Goal: Task Accomplishment & Management: Use online tool/utility

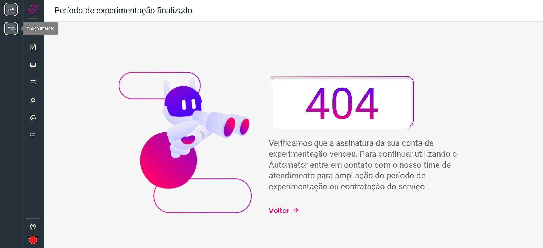
click at [8, 30] on li "Am" at bounding box center [11, 29] width 14 height 14
click at [14, 23] on li "Am" at bounding box center [11, 29] width 14 height 14
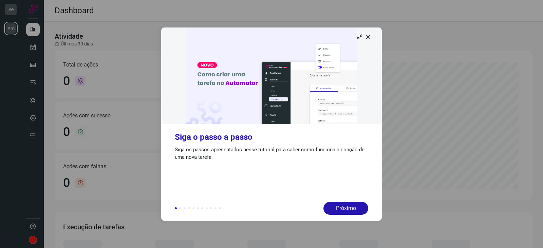
click at [10, 30] on div at bounding box center [271, 124] width 543 height 248
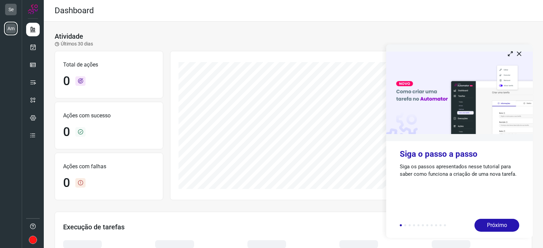
click at [521, 57] on img at bounding box center [459, 92] width 147 height 97
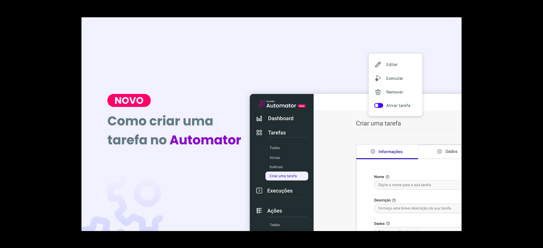
click at [467, 32] on div at bounding box center [271, 124] width 543 height 248
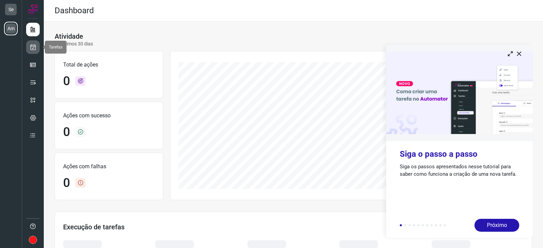
click at [37, 46] on link at bounding box center [33, 47] width 14 height 14
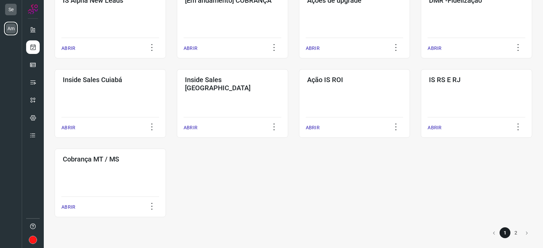
scroll to position [305, 0]
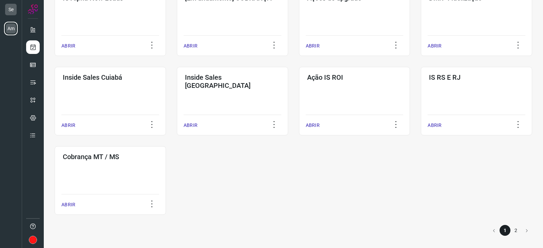
click at [515, 232] on li "2" at bounding box center [515, 230] width 11 height 11
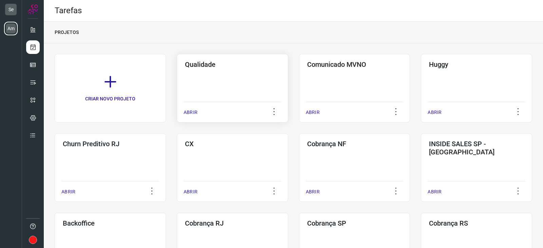
click at [243, 83] on div "Qualidade ABRIR" at bounding box center [232, 88] width 111 height 69
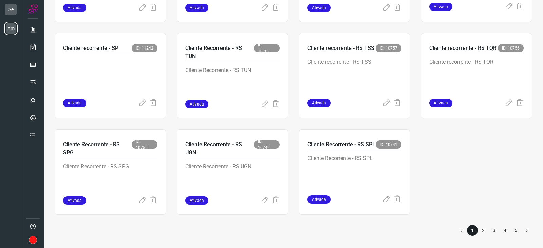
click at [513, 234] on li "5" at bounding box center [515, 230] width 11 height 11
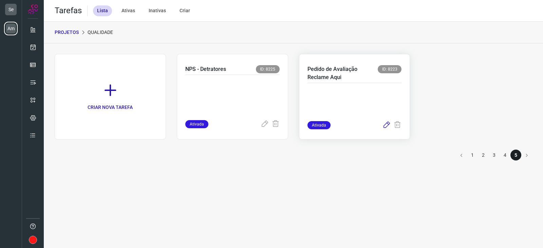
click at [390, 125] on icon at bounding box center [386, 125] width 8 height 8
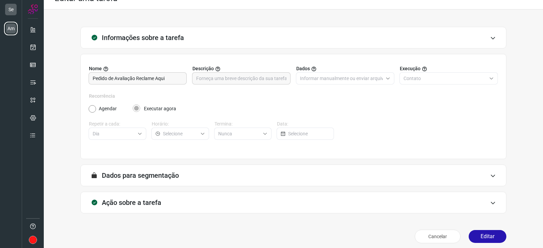
scroll to position [17, 0]
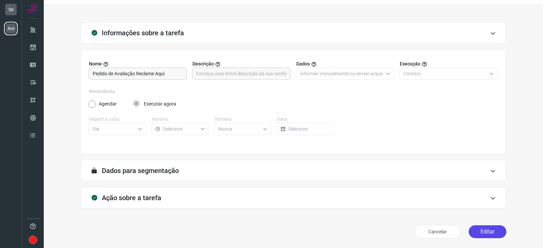
click at [489, 231] on button "Editar" at bounding box center [488, 231] width 38 height 13
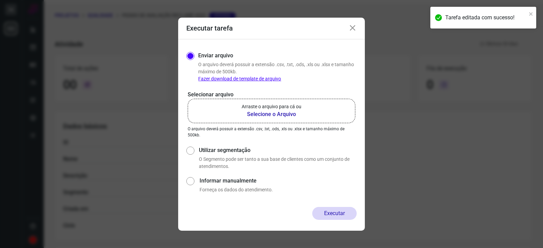
click at [283, 115] on b "Selecione o Arquivo" at bounding box center [272, 114] width 60 height 8
click at [0, 0] on input "Arraste o arquivo para cá ou Selecione o Arquivo" at bounding box center [0, 0] width 0 height 0
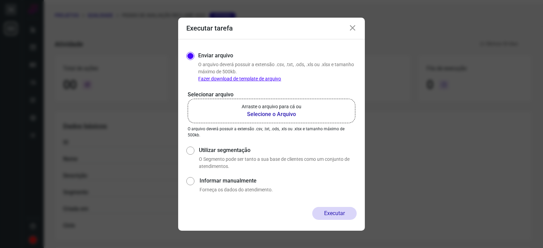
click at [293, 113] on b "Selecione o Arquivo" at bounding box center [272, 114] width 60 height 8
click at [0, 0] on input "Arraste o arquivo para cá ou Selecione o Arquivo" at bounding box center [0, 0] width 0 height 0
click at [285, 118] on label "Arraste o arquivo para cá ou Selecione o Arquivo" at bounding box center [272, 111] width 168 height 24
click at [0, 0] on input "Arraste o arquivo para cá ou Selecione o Arquivo" at bounding box center [0, 0] width 0 height 0
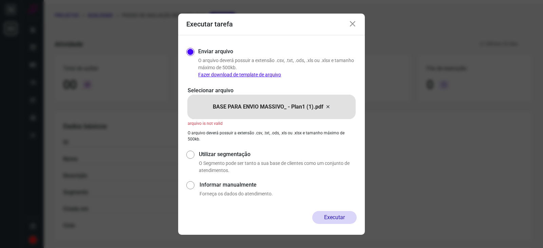
click at [351, 24] on icon at bounding box center [353, 24] width 8 height 8
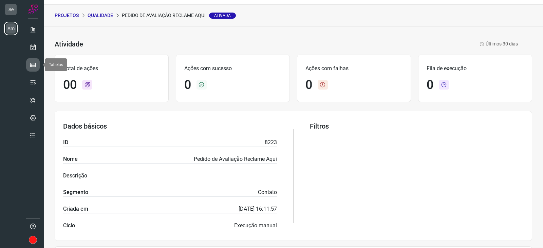
click at [33, 62] on icon at bounding box center [33, 64] width 7 height 7
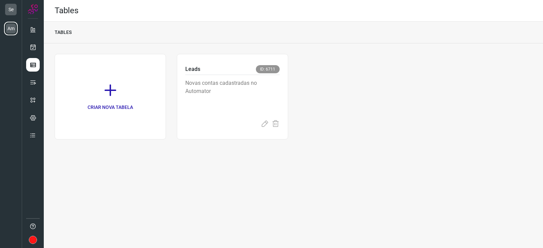
click at [34, 57] on ul at bounding box center [33, 85] width 14 height 124
click at [34, 49] on icon at bounding box center [33, 47] width 7 height 7
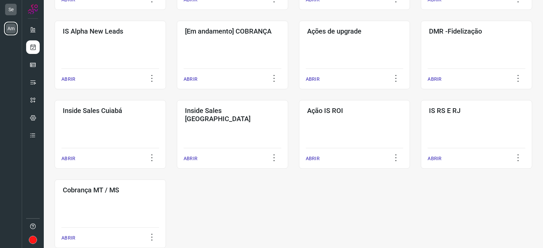
scroll to position [305, 0]
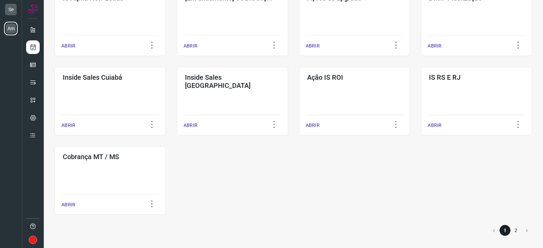
click at [514, 232] on li "2" at bounding box center [515, 230] width 11 height 11
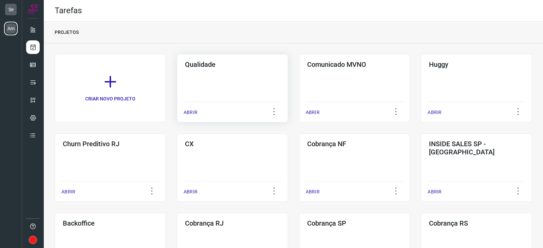
click at [237, 84] on div "Qualidade ABRIR" at bounding box center [232, 88] width 111 height 69
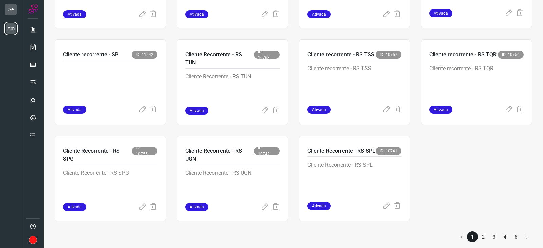
scroll to position [503, 0]
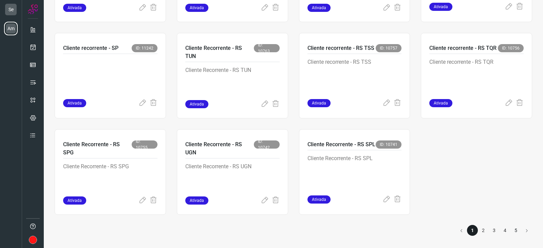
click at [510, 234] on li "5" at bounding box center [515, 230] width 11 height 11
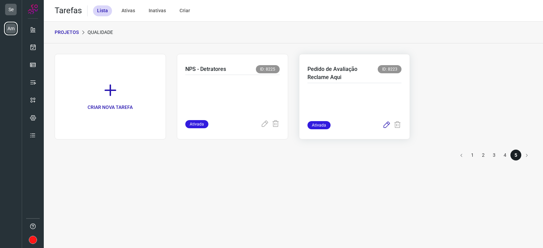
click at [388, 125] on icon at bounding box center [386, 125] width 8 height 8
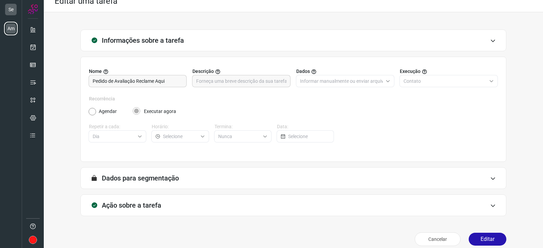
scroll to position [17, 0]
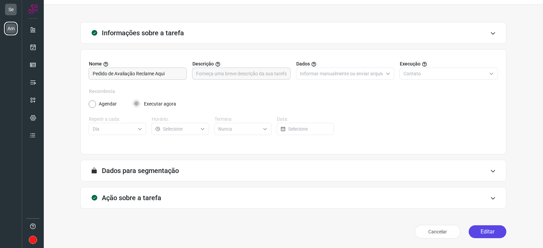
click at [497, 232] on button "Editar" at bounding box center [488, 231] width 38 height 13
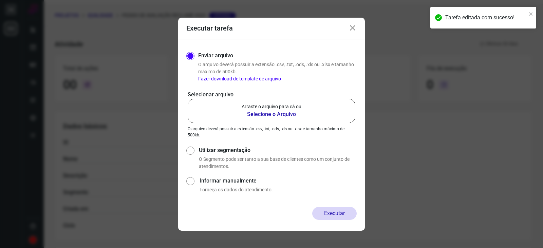
click at [265, 117] on b "Selecione o Arquivo" at bounding box center [272, 114] width 60 height 8
click at [0, 0] on input "Arraste o arquivo para cá ou Selecione o Arquivo" at bounding box center [0, 0] width 0 height 0
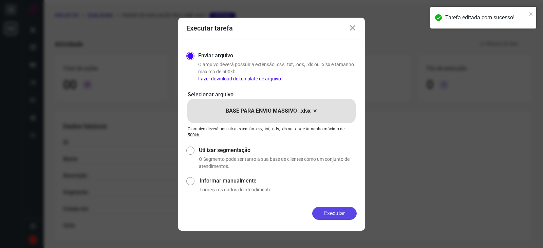
click at [339, 215] on button "Executar" at bounding box center [334, 213] width 44 height 13
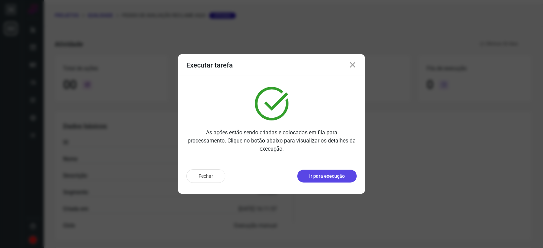
click at [337, 174] on p "Ir para execução" at bounding box center [327, 176] width 36 height 7
